Goal: Transaction & Acquisition: Obtain resource

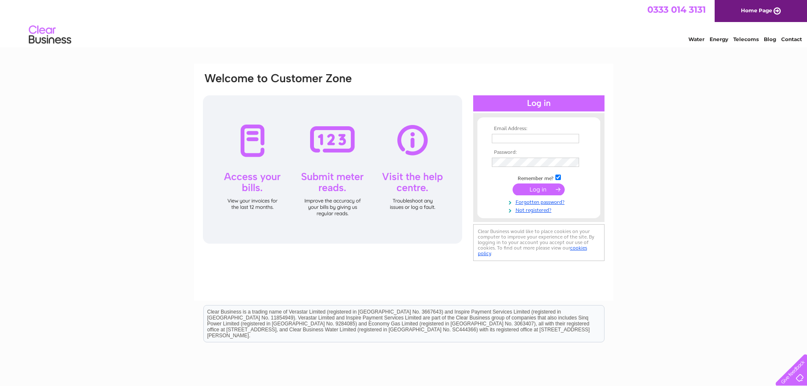
type input "robert.adrian@btinternet.com"
click at [530, 191] on input "submit" at bounding box center [538, 189] width 52 height 12
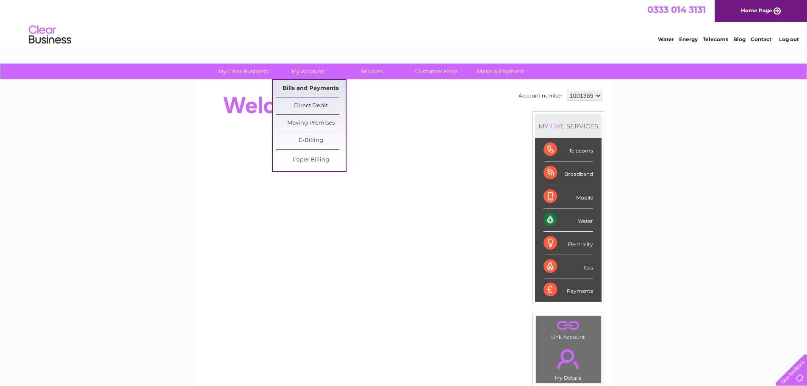
click at [302, 85] on link "Bills and Payments" at bounding box center [311, 88] width 70 height 17
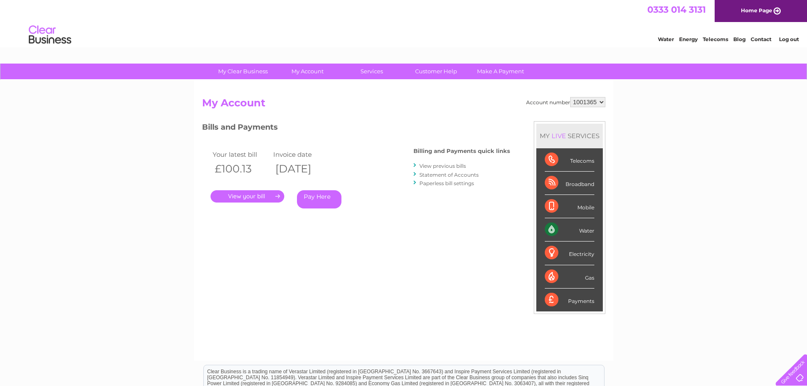
click at [246, 195] on link "." at bounding box center [247, 196] width 74 height 12
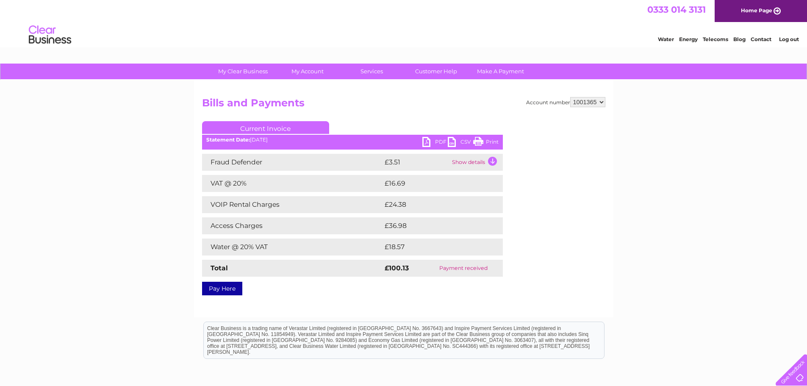
click at [429, 141] on link "PDF" at bounding box center [434, 143] width 25 height 12
